Goal: Transaction & Acquisition: Purchase product/service

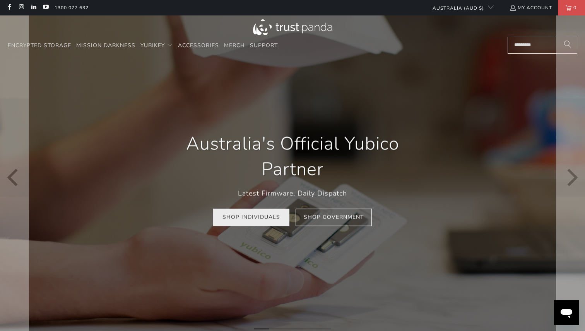
click at [249, 217] on link "Shop Individuals" at bounding box center [251, 217] width 76 height 17
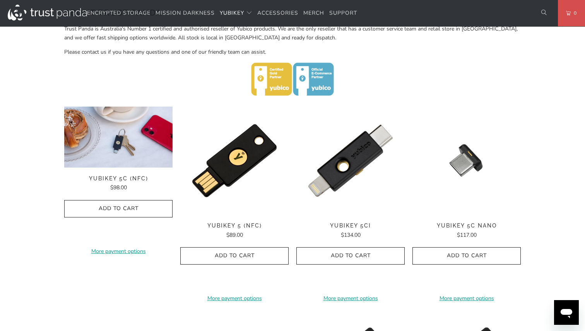
scroll to position [324, 0]
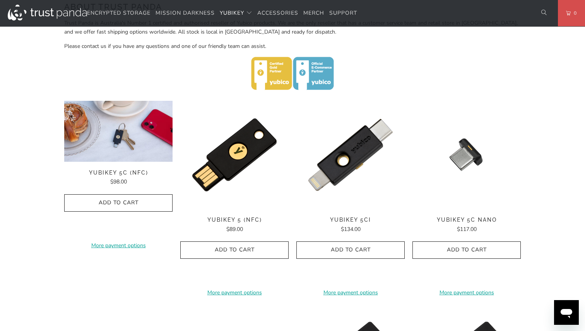
click at [114, 138] on img at bounding box center [118, 131] width 108 height 61
